Goal: Task Accomplishment & Management: Complete application form

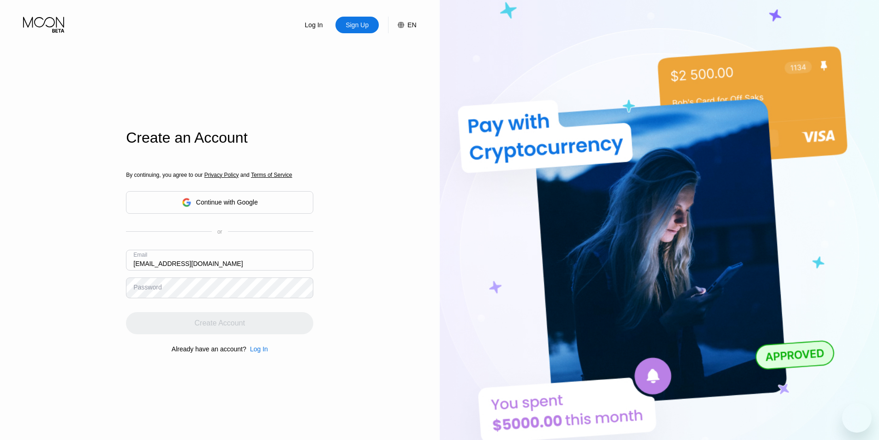
type input "[EMAIL_ADDRESS][DOMAIN_NAME]"
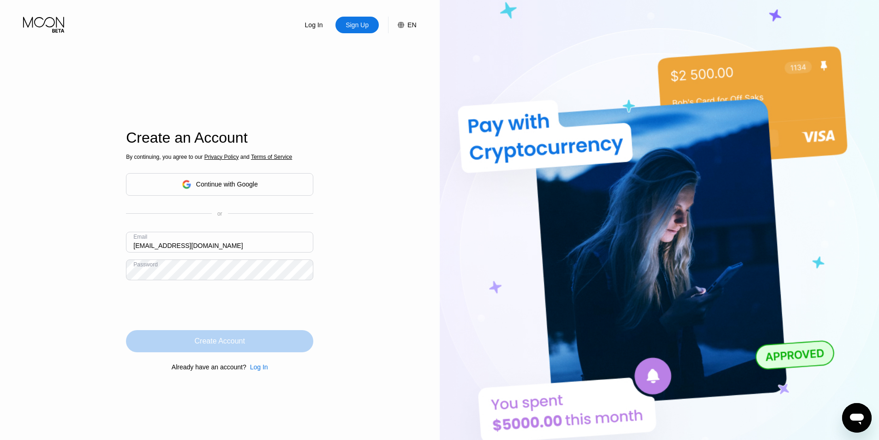
click at [216, 342] on div "Create Account" at bounding box center [220, 340] width 50 height 9
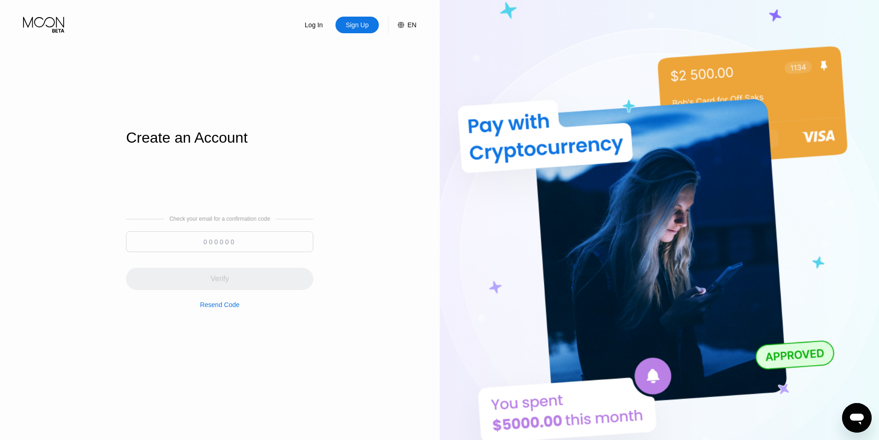
click at [275, 236] on input at bounding box center [219, 241] width 187 height 21
paste input "283302"
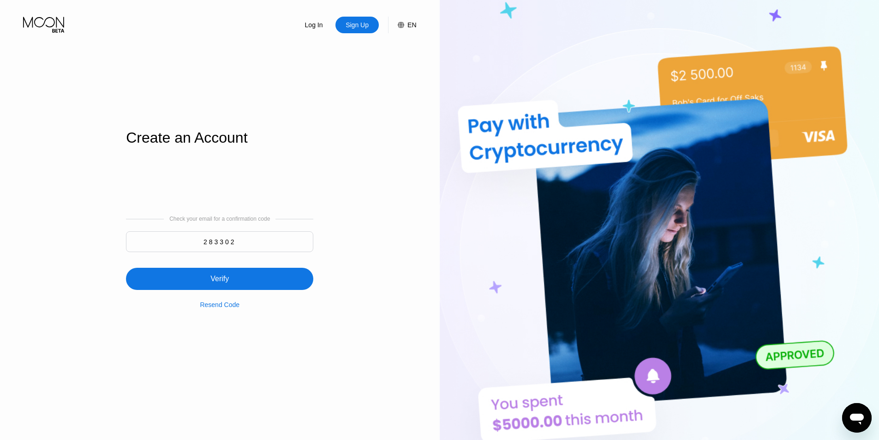
type input "283302"
click at [261, 277] on div "Verify" at bounding box center [219, 279] width 187 height 22
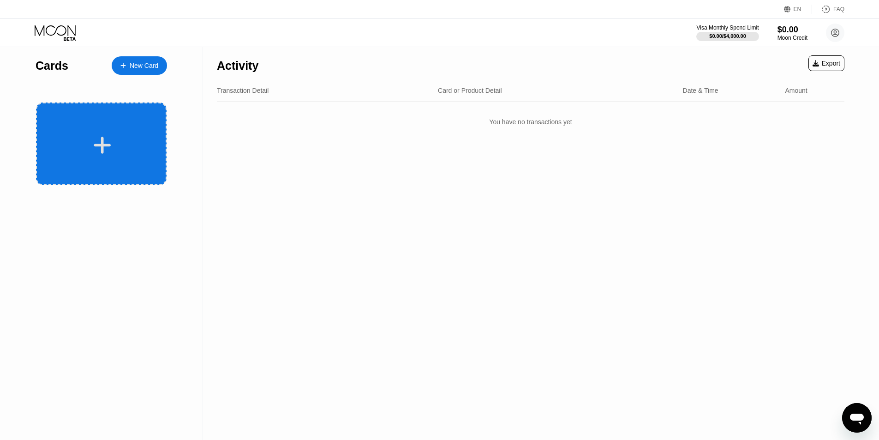
click at [114, 152] on div at bounding box center [102, 145] width 114 height 21
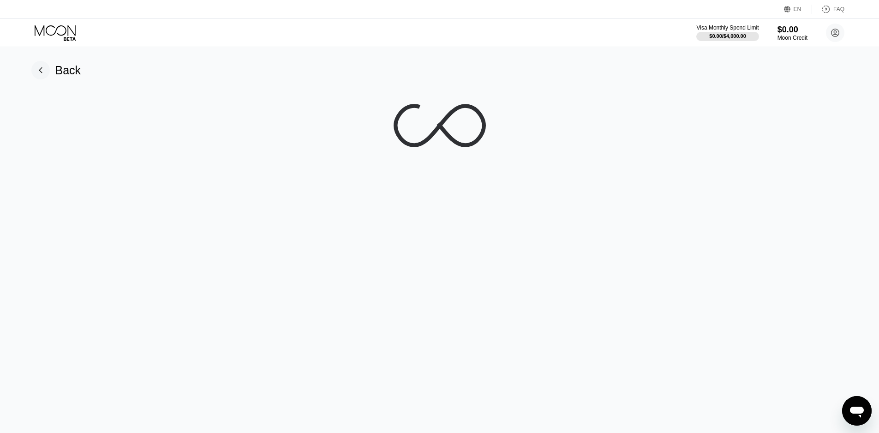
click at [633, 259] on div "Back" at bounding box center [440, 240] width 886 height 386
